Goal: Task Accomplishment & Management: Manage account settings

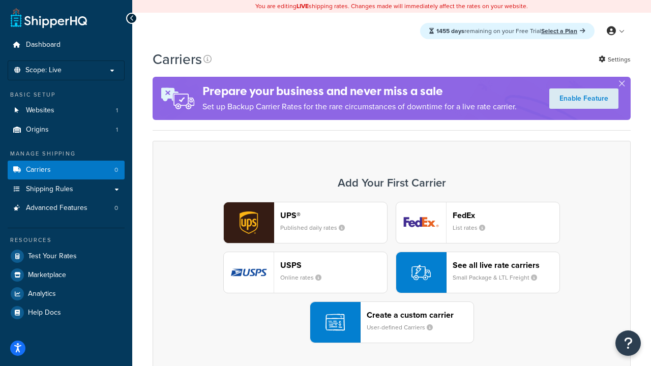
click at [392, 273] on div "UPS® Published daily rates FedEx List rates USPS Online rates See all live rate…" at bounding box center [391, 272] width 457 height 141
click at [506, 215] on header "FedEx" at bounding box center [506, 216] width 107 height 10
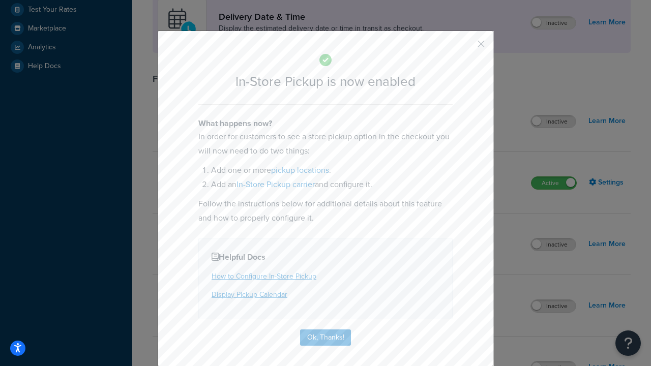
click at [466, 47] on button "button" at bounding box center [466, 47] width 3 height 3
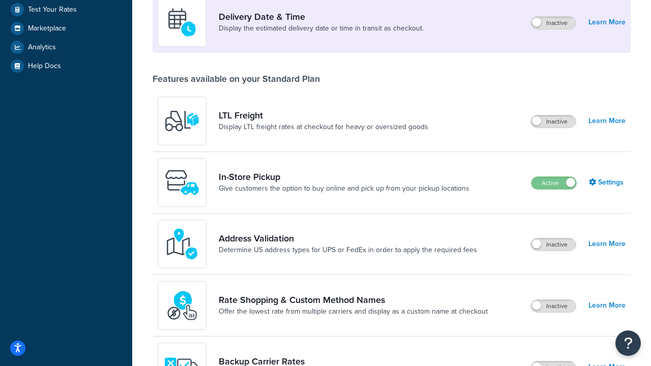
scroll to position [247, 0]
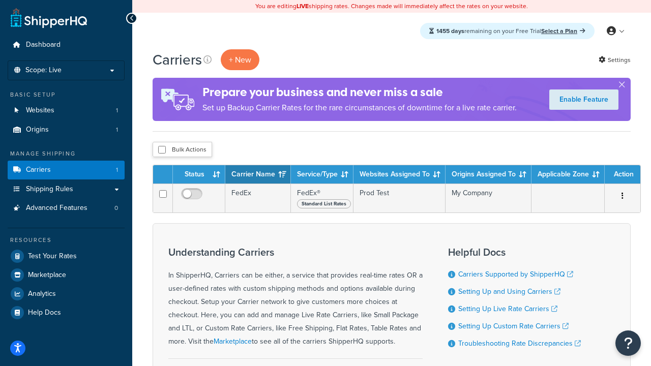
click at [162, 150] on input "checkbox" at bounding box center [162, 150] width 8 height 8
checkbox input "true"
click at [0, 0] on button "Delete" at bounding box center [0, 0] width 0 height 0
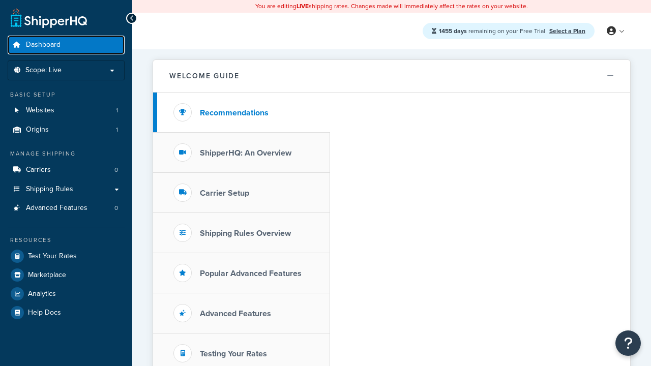
click at [43, 45] on span "Dashboard" at bounding box center [43, 45] width 35 height 9
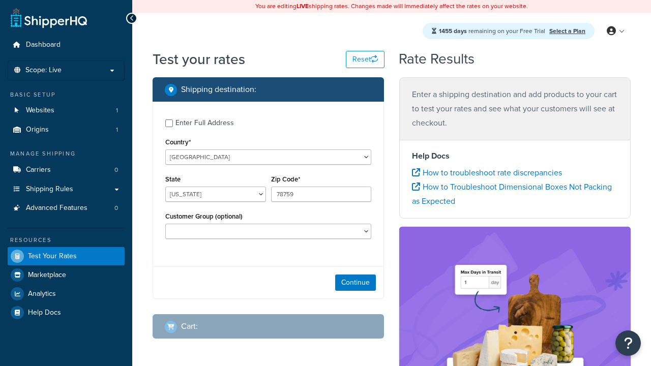
select select "[GEOGRAPHIC_DATA]"
